Goal: Task Accomplishment & Management: Complete application form

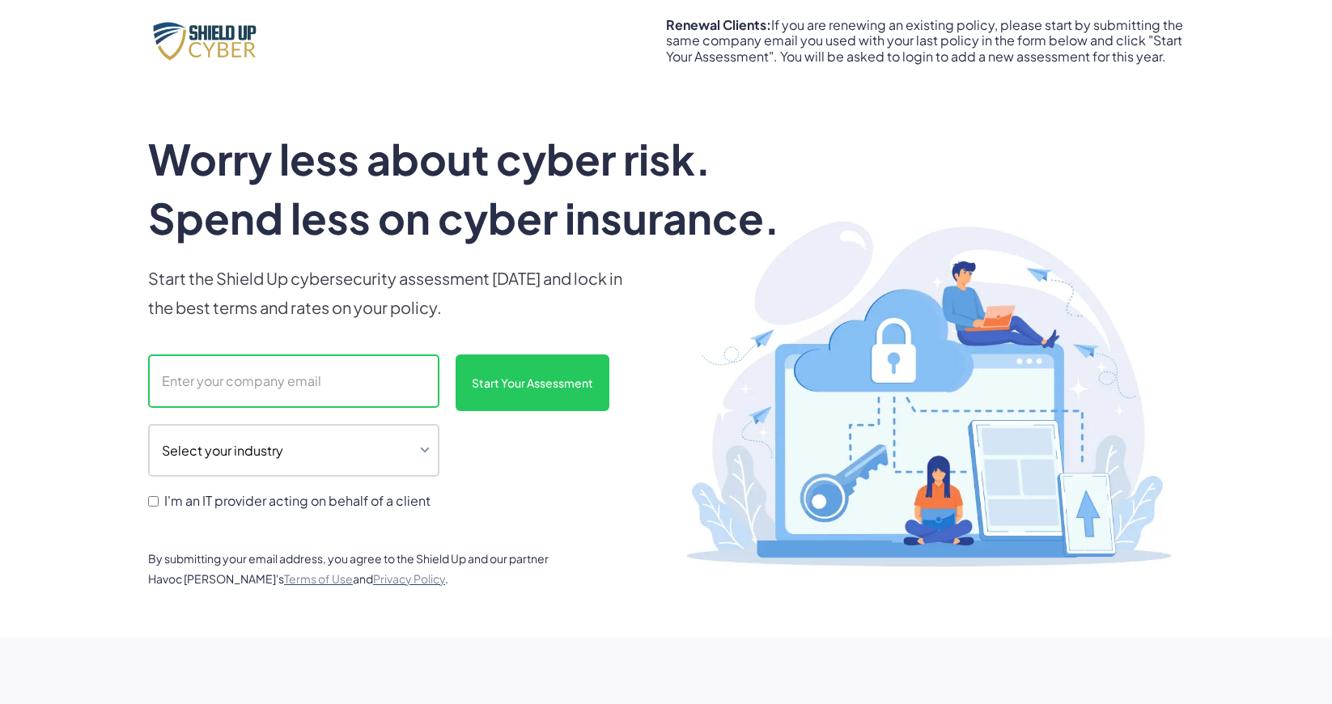
click at [275, 382] on input "scanform" at bounding box center [293, 380] width 291 height 53
paste input "[PERSON_NAME] <[EMAIL_ADDRESS][DOMAIN_NAME]>"
drag, startPoint x: 256, startPoint y: 383, endPoint x: 101, endPoint y: 380, distance: 155.4
click at [148, 381] on input "[PERSON_NAME] <[EMAIL_ADDRESS][DOMAIN_NAME]" at bounding box center [293, 380] width 291 height 53
type input "[EMAIL_ADDRESS][DOMAIN_NAME]"
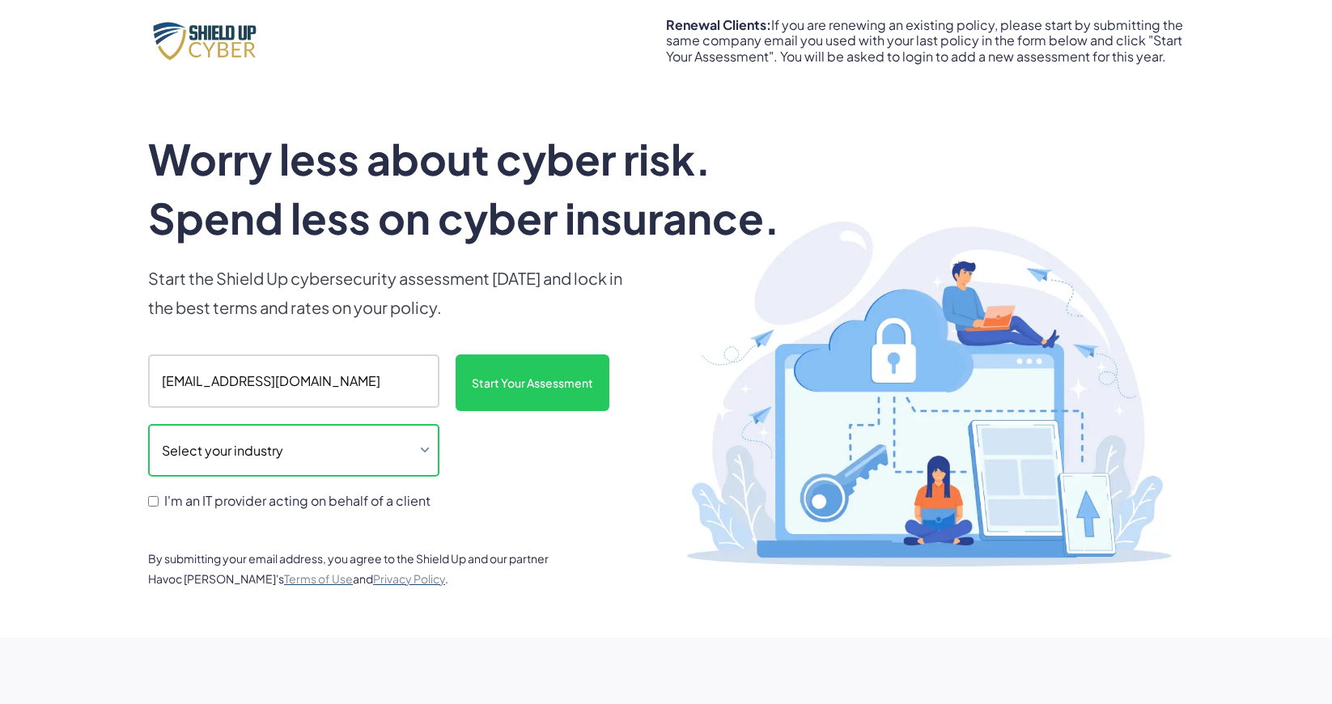
select select "legal"
click option "Legal" at bounding box center [0, 0] width 0 height 0
click at [154, 506] on input "I'm an IT provider acting on behalf of a client" at bounding box center [153, 501] width 11 height 11
checkbox input "true"
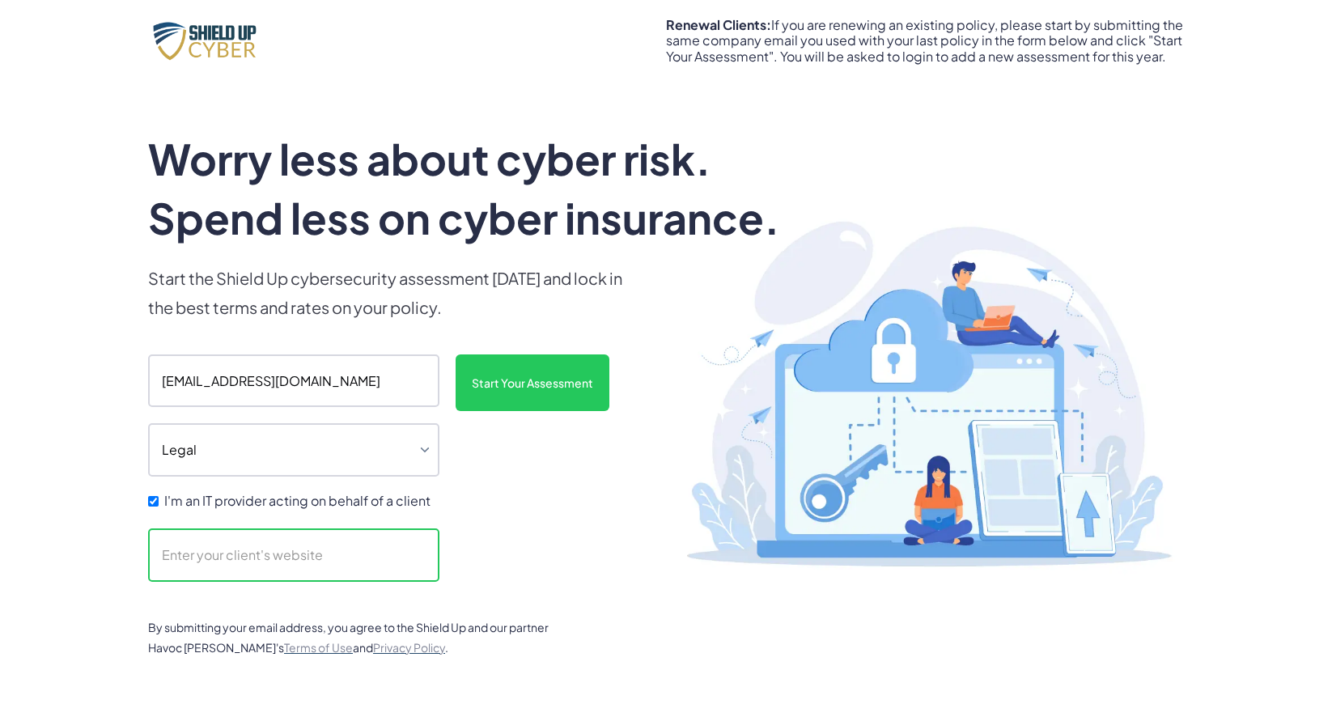
click at [176, 561] on input "scanform" at bounding box center [293, 554] width 291 height 53
paste input "[URL][DOMAIN_NAME]"
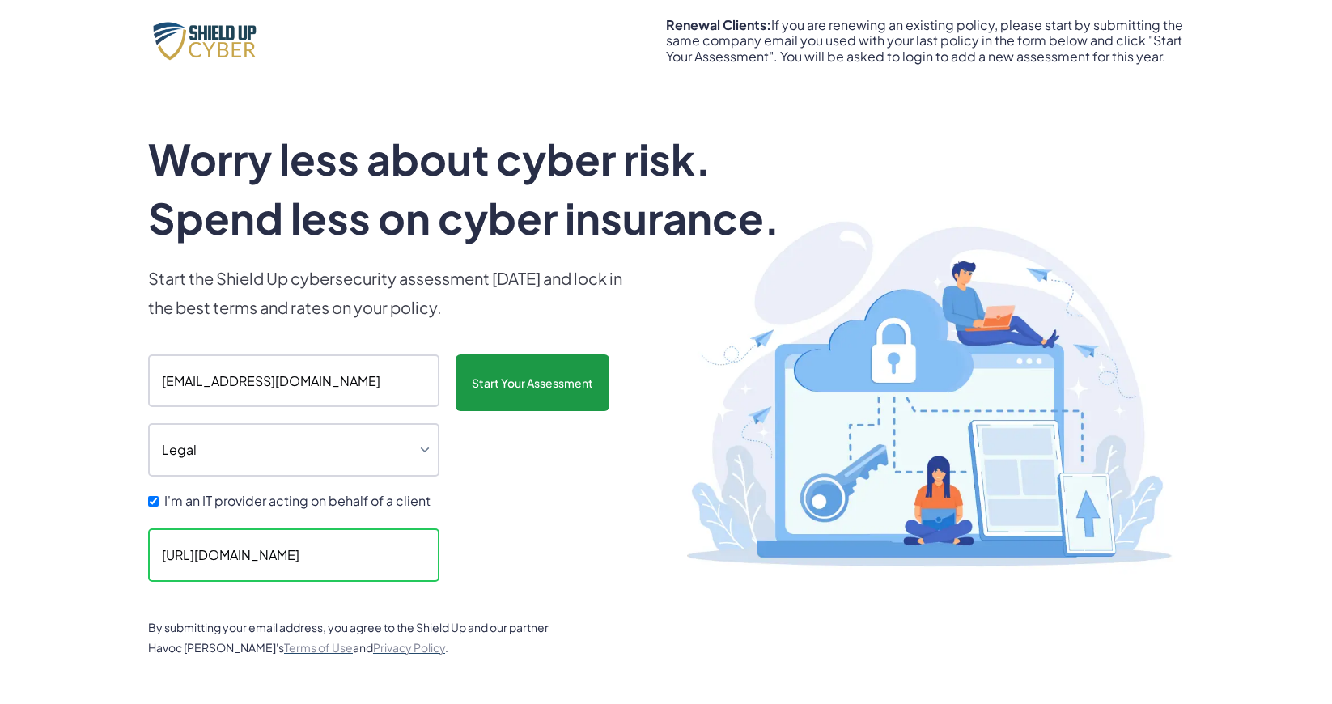
type input "[URL][DOMAIN_NAME]"
click at [528, 390] on input "Start Your Assessment" at bounding box center [532, 382] width 154 height 57
type input "Please wait..."
